Goal: Find contact information: Find contact information

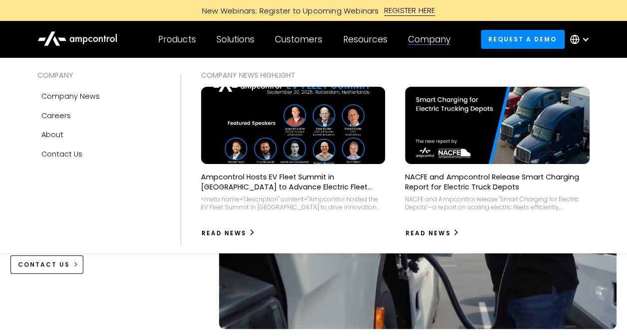
click at [429, 41] on div "Company" at bounding box center [429, 39] width 42 height 11
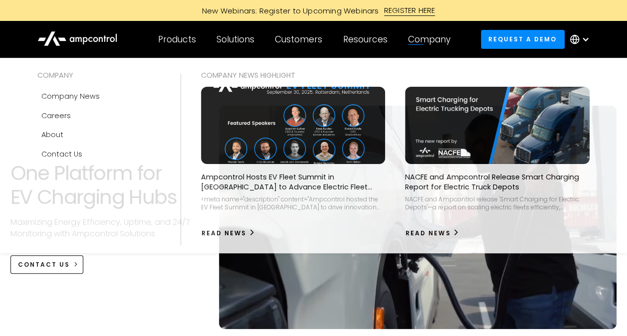
click at [441, 36] on div "Company" at bounding box center [429, 39] width 42 height 11
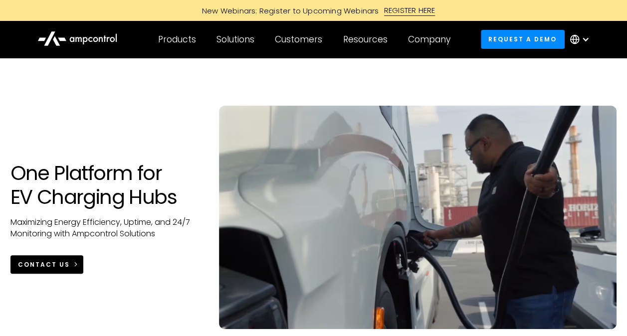
drag, startPoint x: 28, startPoint y: 256, endPoint x: 58, endPoint y: 265, distance: 32.0
click at [57, 304] on div "One Platform for EV Charging Hubs Maximizing Energy Efficiency, Uptime, and 24/…" at bounding box center [313, 228] width 627 height 244
click at [58, 263] on div "CONTACT US" at bounding box center [44, 264] width 52 height 9
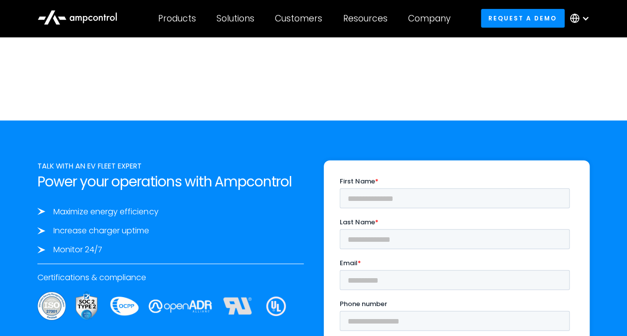
scroll to position [3261, 0]
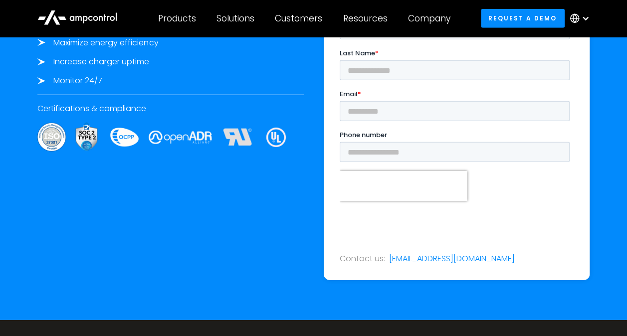
drag, startPoint x: 418, startPoint y: 255, endPoint x: 443, endPoint y: 244, distance: 27.7
click at [384, 230] on div at bounding box center [457, 242] width 234 height 24
drag, startPoint x: 438, startPoint y: 260, endPoint x: 389, endPoint y: 264, distance: 48.6
click at [389, 264] on div "Contact us: [EMAIL_ADDRESS][DOMAIN_NAME]" at bounding box center [457, 136] width 266 height 289
copy link "[EMAIL_ADDRESS][DOMAIN_NAME]"
